Goal: Transaction & Acquisition: Purchase product/service

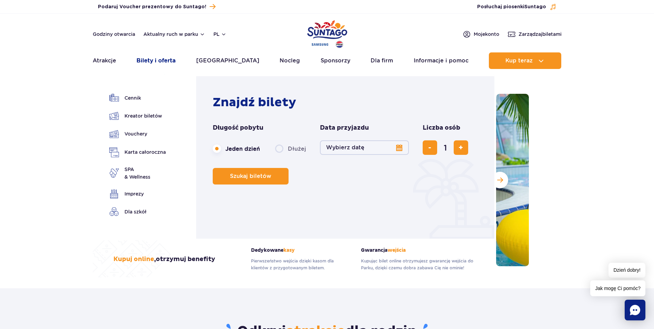
click at [170, 63] on link "Bilety i oferta" at bounding box center [156, 60] width 39 height 17
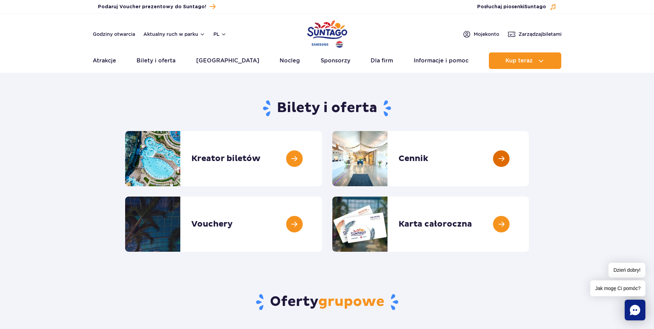
click at [529, 163] on link at bounding box center [529, 158] width 0 height 55
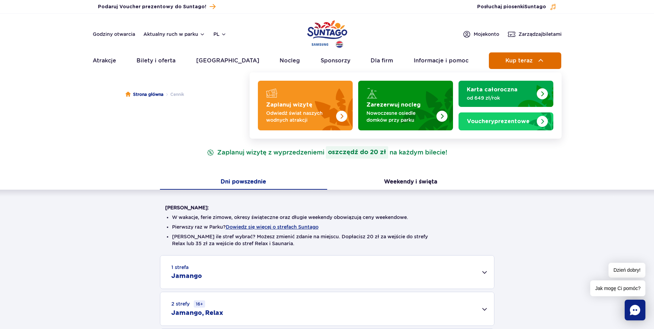
click at [531, 61] on span "Kup teraz" at bounding box center [518, 61] width 27 height 6
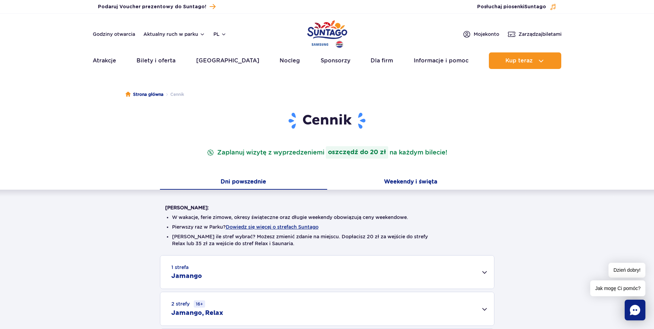
click at [427, 184] on button "Weekendy i święta" at bounding box center [410, 182] width 167 height 14
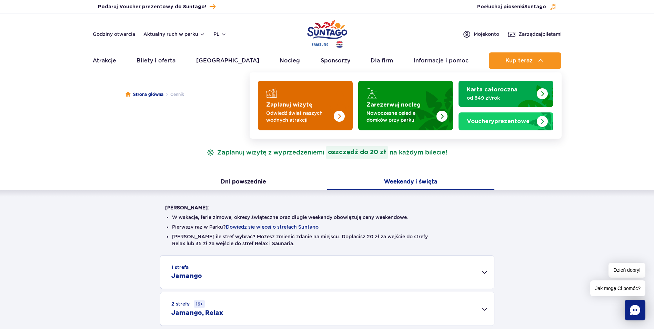
click at [298, 110] on p "Odwiedź świat naszych wodnych atrakcji" at bounding box center [299, 117] width 67 height 14
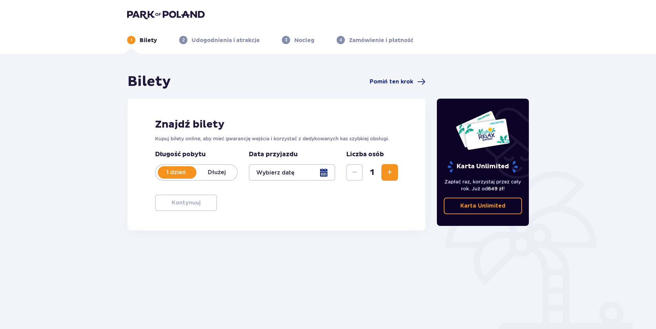
click at [328, 173] on div at bounding box center [292, 172] width 87 height 17
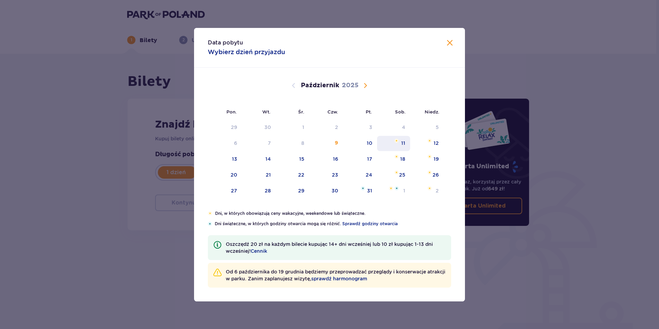
click at [404, 147] on div "11" at bounding box center [393, 143] width 33 height 15
type input "11.10.25"
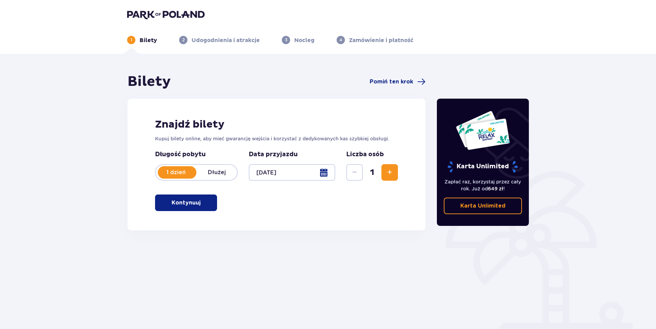
click at [389, 168] on button "Zwiększ" at bounding box center [390, 172] width 17 height 17
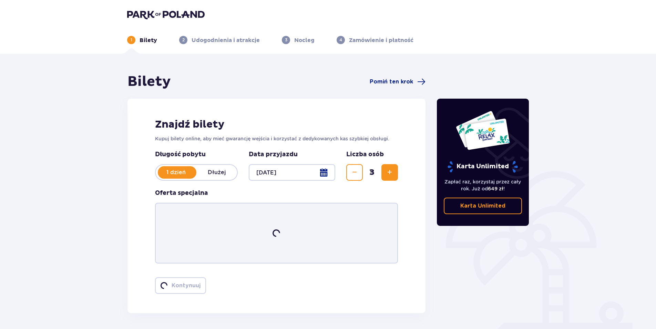
click at [389, 168] on button "Zwiększ" at bounding box center [390, 172] width 17 height 17
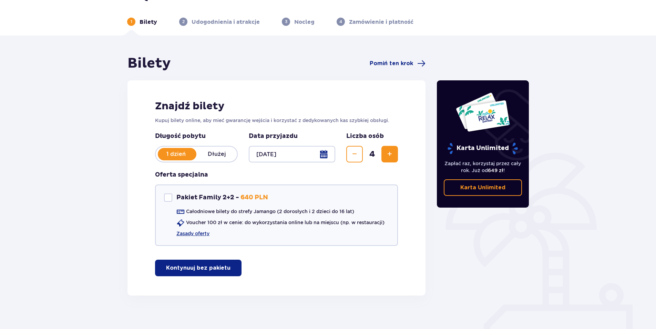
scroll to position [26, 0]
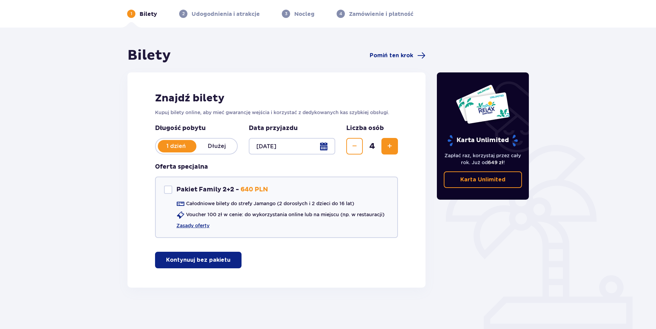
click at [208, 260] on p "Kontynuuj bez pakietu" at bounding box center [198, 260] width 64 height 8
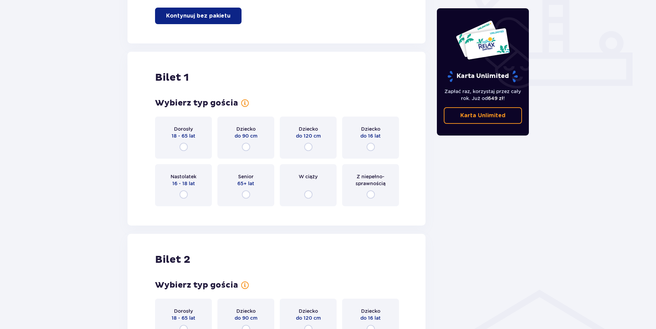
scroll to position [314, 0]
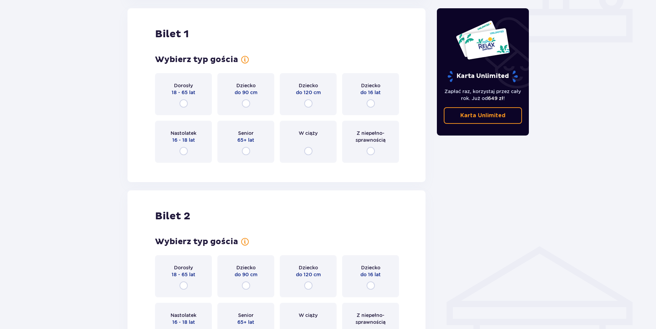
click at [373, 153] on input "radio" at bounding box center [371, 151] width 8 height 8
radio input "true"
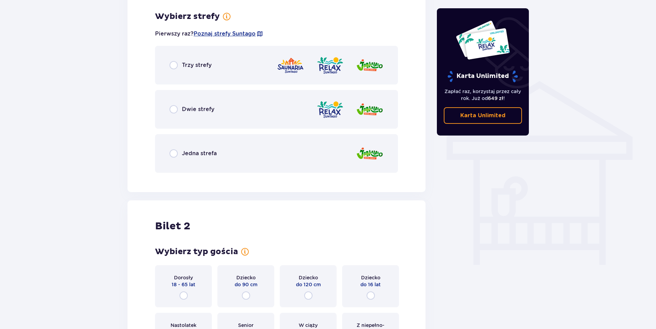
scroll to position [482, 0]
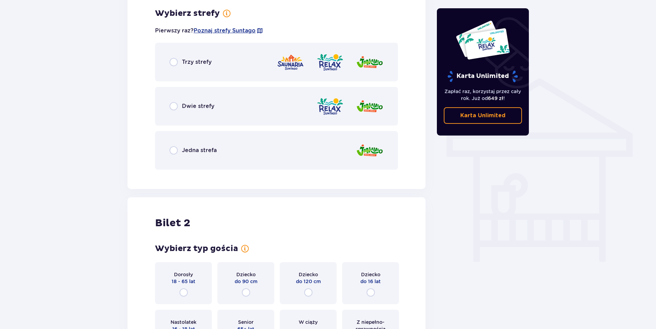
click at [172, 105] on input "radio" at bounding box center [174, 106] width 8 height 8
radio input "true"
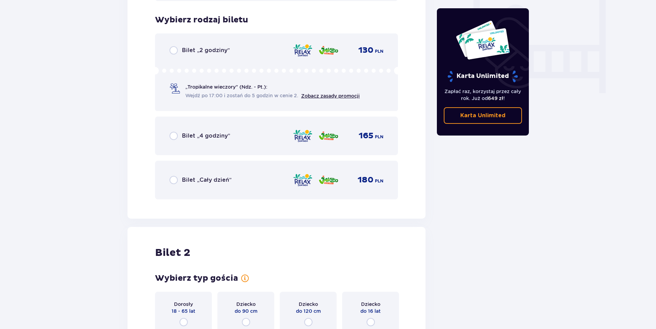
scroll to position [657, 0]
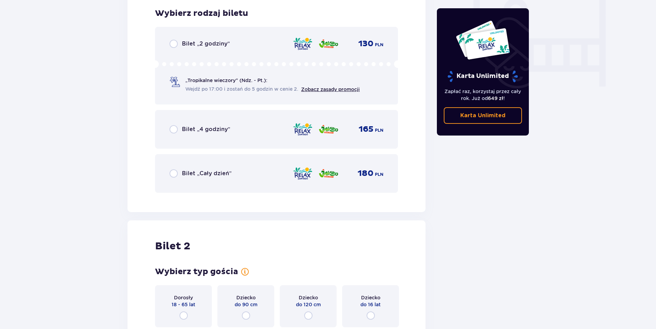
click at [175, 174] on input "radio" at bounding box center [174, 173] width 8 height 8
radio input "true"
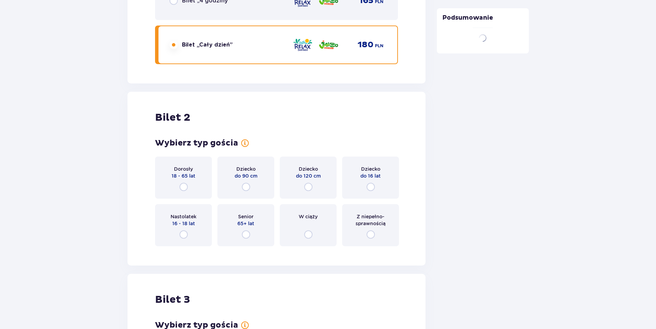
scroll to position [869, 0]
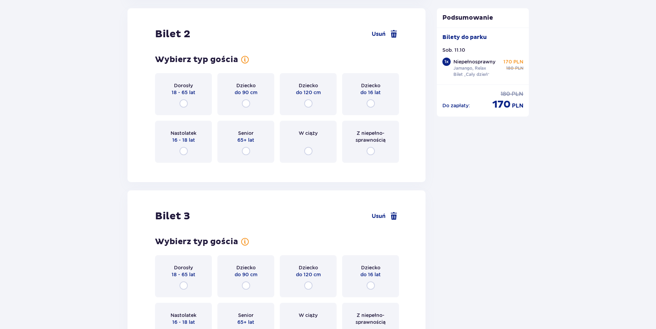
click at [368, 152] on input "radio" at bounding box center [371, 151] width 8 height 8
radio input "true"
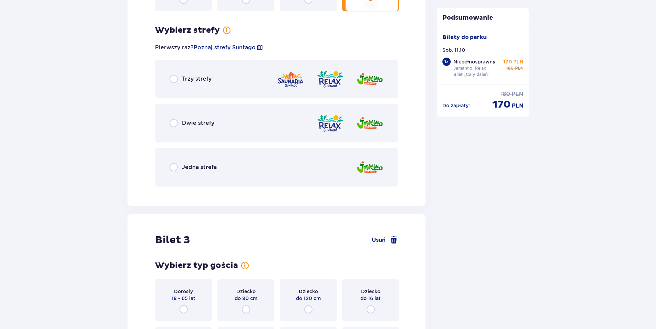
scroll to position [1037, 0]
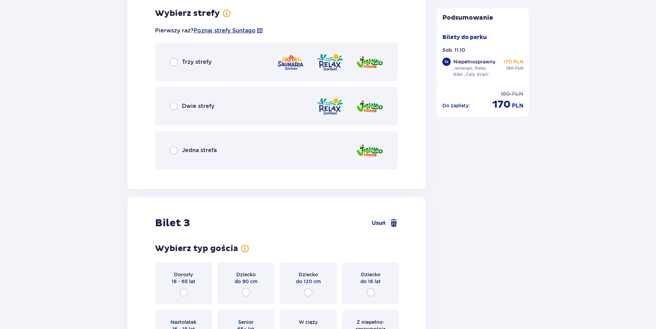
click at [172, 105] on input "radio" at bounding box center [174, 106] width 8 height 8
radio input "true"
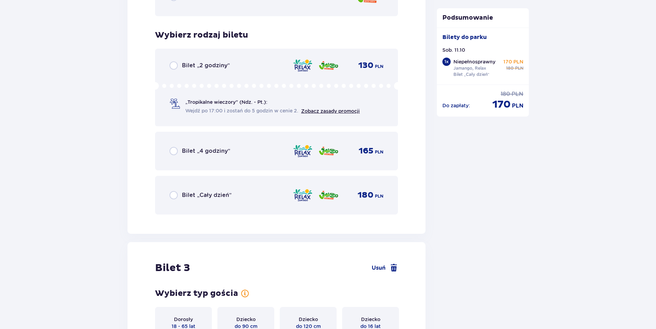
scroll to position [1212, 0]
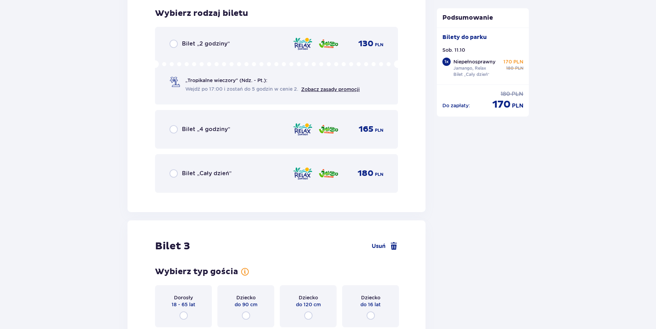
click at [172, 173] on input "radio" at bounding box center [174, 173] width 8 height 8
radio input "true"
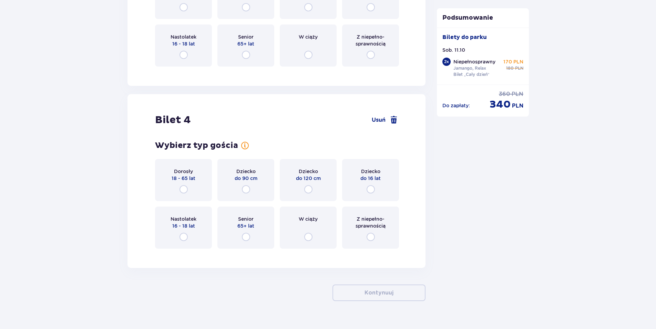
scroll to position [1528, 0]
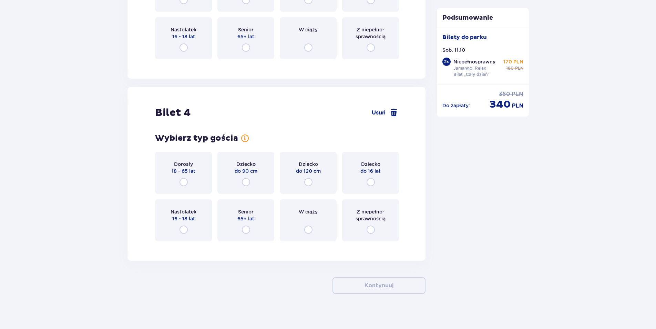
click at [370, 230] on input "radio" at bounding box center [371, 229] width 8 height 8
radio input "true"
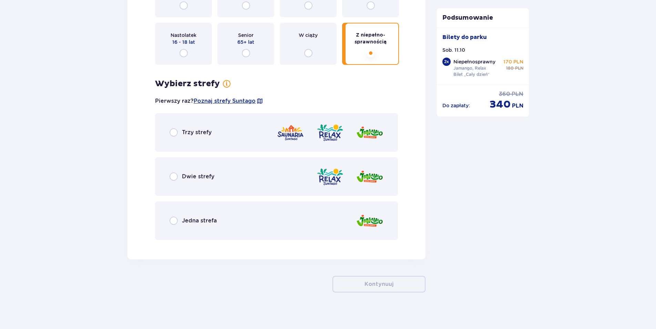
scroll to position [1709, 0]
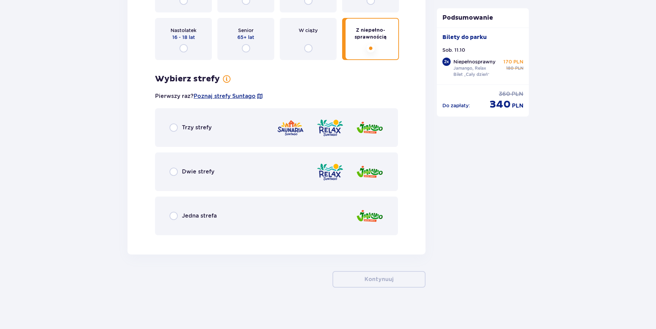
click at [173, 173] on input "radio" at bounding box center [174, 172] width 8 height 8
radio input "true"
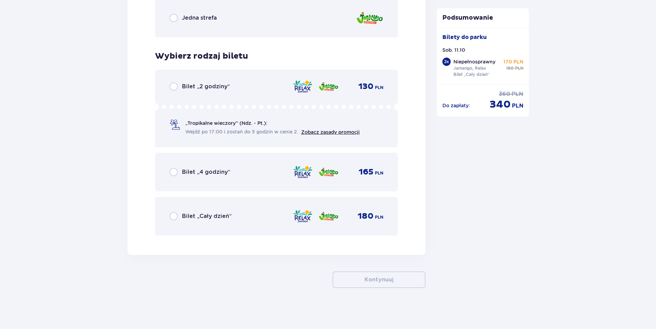
scroll to position [1907, 0]
drag, startPoint x: 175, startPoint y: 216, endPoint x: 188, endPoint y: 214, distance: 13.3
click at [176, 216] on input "radio" at bounding box center [174, 216] width 8 height 8
radio input "true"
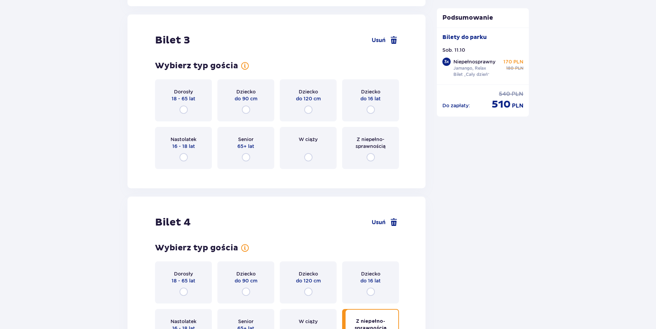
scroll to position [1390, 0]
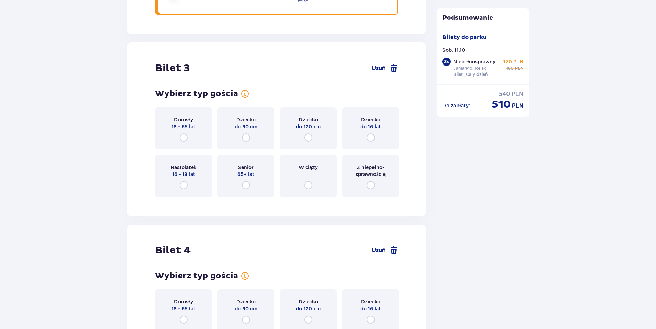
click at [371, 184] on input "radio" at bounding box center [371, 185] width 8 height 8
radio input "true"
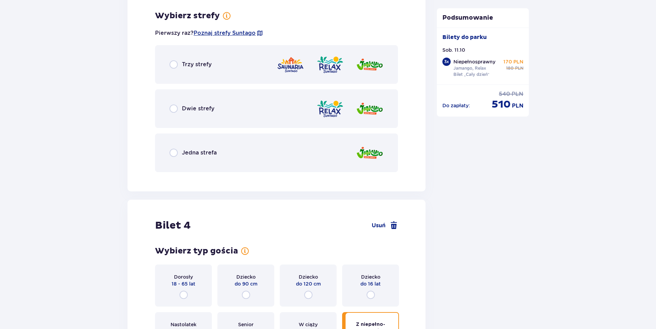
scroll to position [1593, 0]
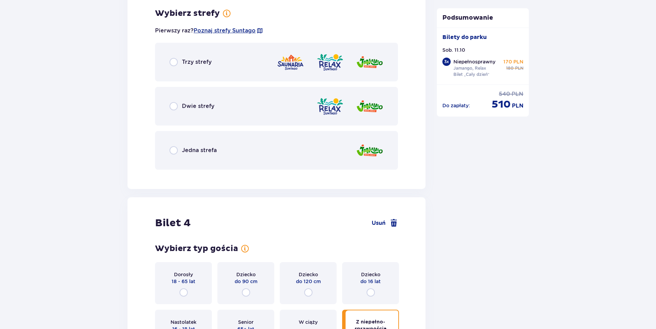
click at [174, 108] on input "radio" at bounding box center [174, 106] width 8 height 8
radio input "true"
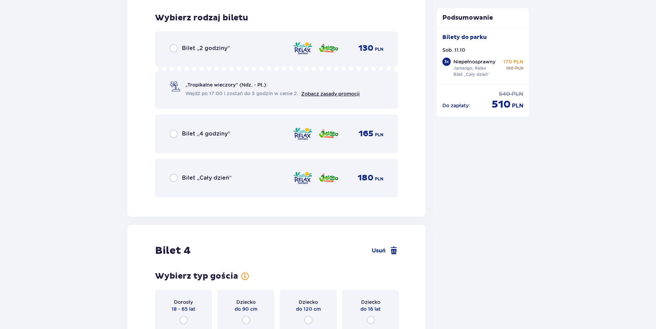
scroll to position [1768, 0]
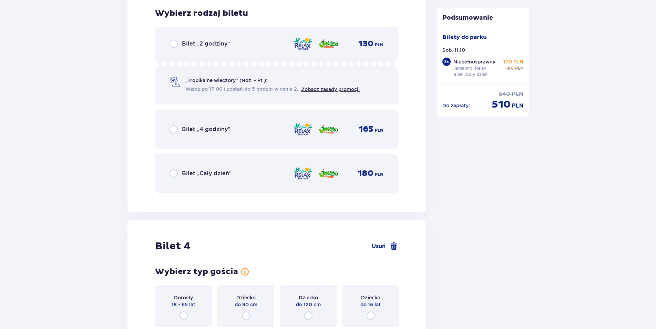
click at [172, 173] on input "radio" at bounding box center [174, 173] width 8 height 8
radio input "true"
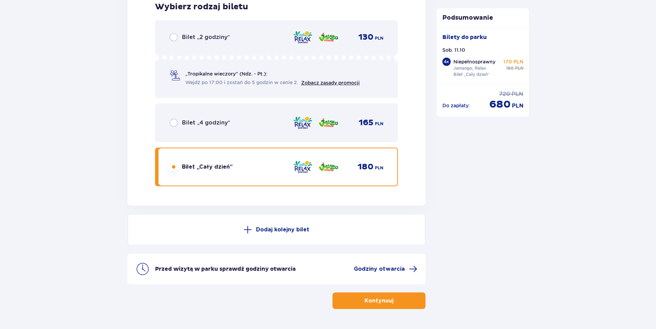
scroll to position [2351, 0]
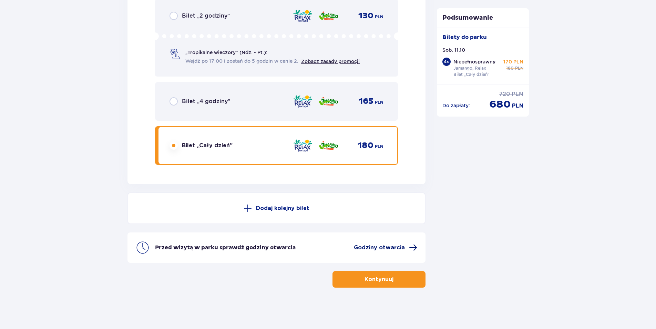
click at [400, 250] on span "Godziny otwarcia" at bounding box center [379, 248] width 51 height 8
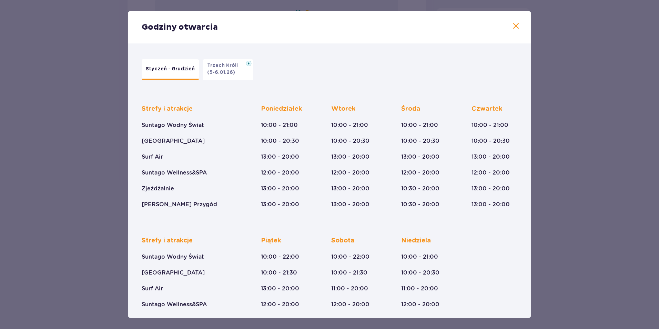
click at [183, 68] on p "Styczeń - Grudzień" at bounding box center [170, 68] width 49 height 7
click at [517, 25] on span at bounding box center [516, 26] width 8 height 8
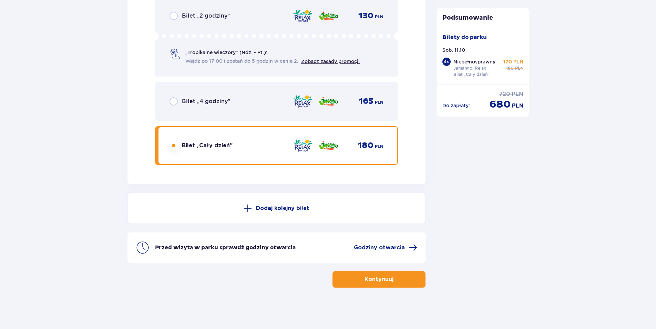
click at [376, 282] on p "Kontynuuj" at bounding box center [379, 279] width 29 height 8
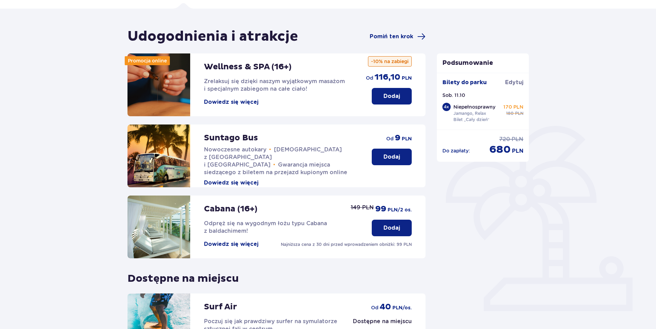
scroll to position [35, 0]
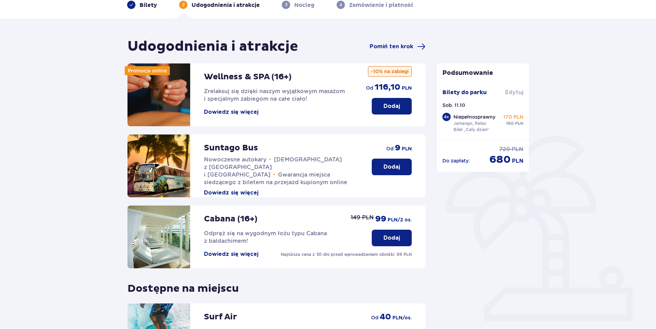
click at [516, 95] on span "Edytuj" at bounding box center [514, 93] width 18 height 8
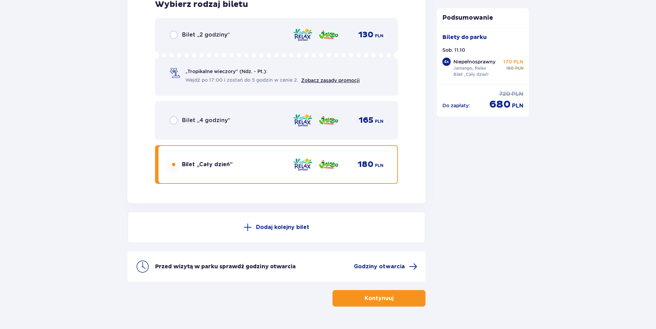
scroll to position [2351, 0]
